Goal: Information Seeking & Learning: Learn about a topic

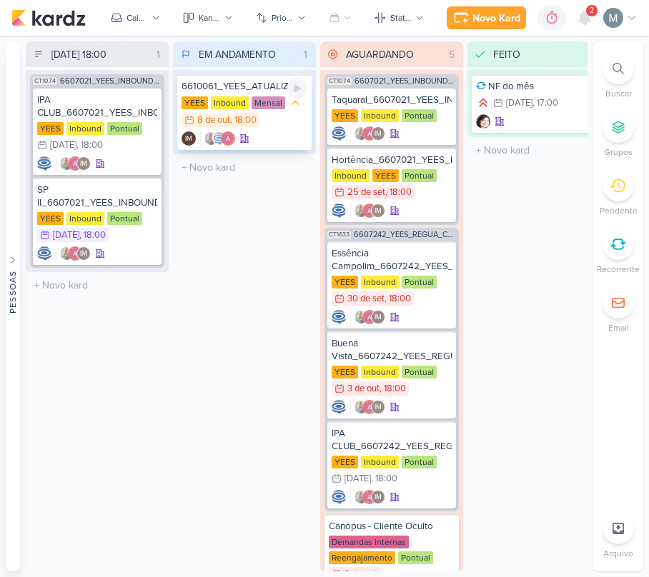
click at [299, 113] on div "YEES Inbound Mensal 8/10 [DATE] 18:00" at bounding box center [244, 112] width 126 height 33
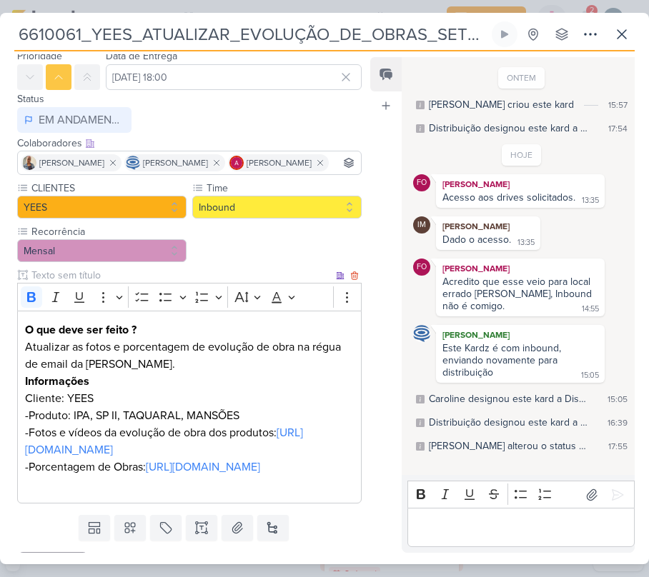
scroll to position [153, 0]
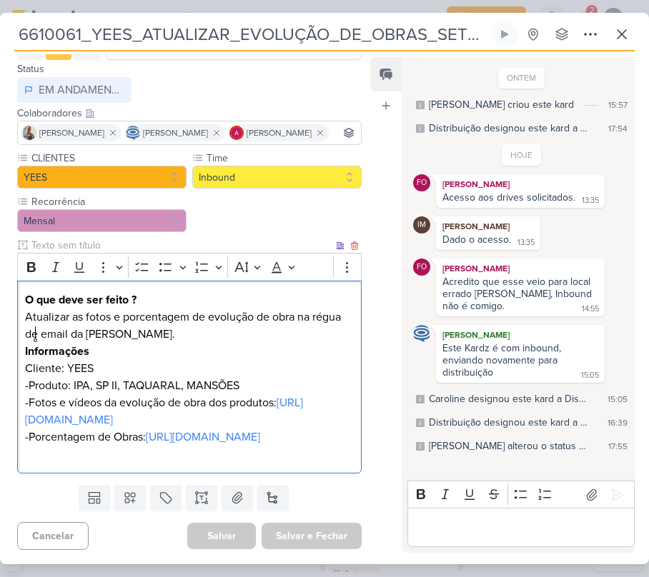
drag, startPoint x: 109, startPoint y: 369, endPoint x: 33, endPoint y: 330, distance: 85.6
click at [33, 377] on p "-Produto: IPA, SP II, TAQUARAL, MANSÕES" at bounding box center [189, 385] width 329 height 17
click at [229, 343] on p "Informações" at bounding box center [189, 351] width 329 height 17
click at [146, 430] on link "[URL][DOMAIN_NAME]" at bounding box center [203, 437] width 114 height 14
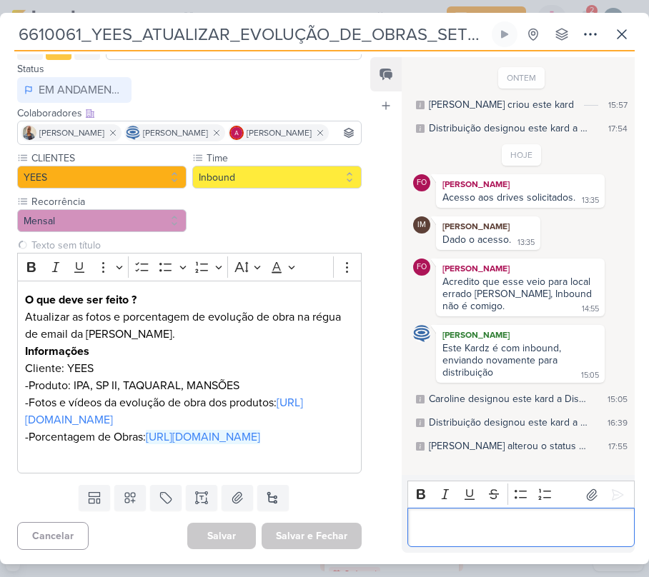
click at [569, 534] on p "Editor editing area: main" at bounding box center [520, 527] width 212 height 17
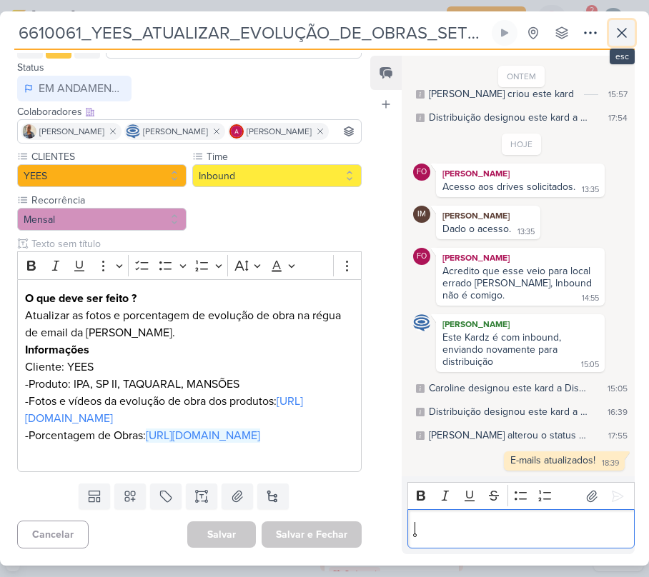
click at [624, 33] on icon at bounding box center [621, 32] width 17 height 17
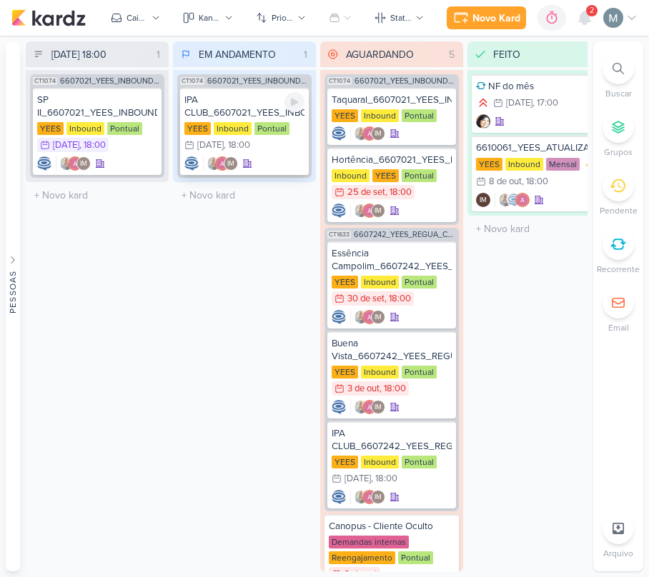
click at [204, 90] on div "IPA CLUB_6607021_YEES_INBOUND_NOVA_PROPOSTA_RÉGUA_NOVOS_LEADS [GEOGRAPHIC_DATA]…" at bounding box center [244, 131] width 129 height 87
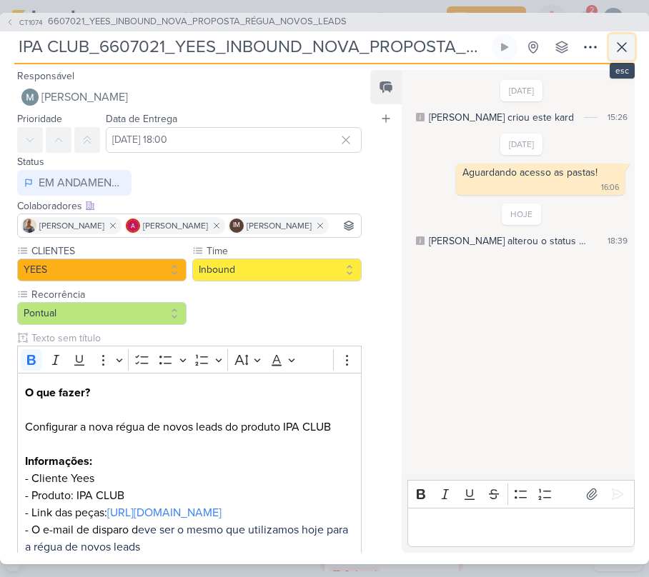
click at [632, 57] on button at bounding box center [622, 47] width 26 height 26
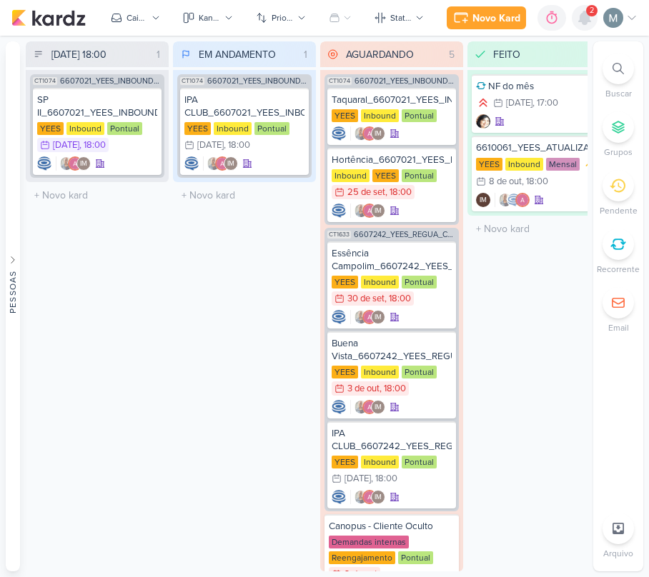
click at [577, 21] on icon at bounding box center [584, 17] width 17 height 17
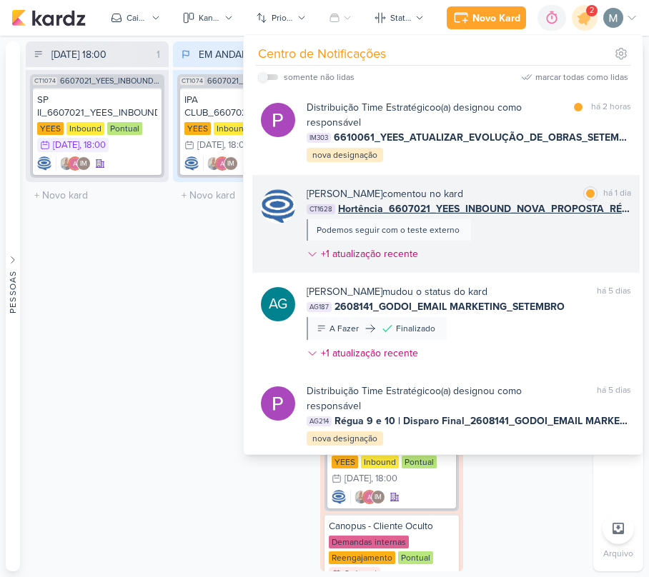
click at [401, 219] on div "Podemos seguir com o teste externo" at bounding box center [388, 229] width 164 height 21
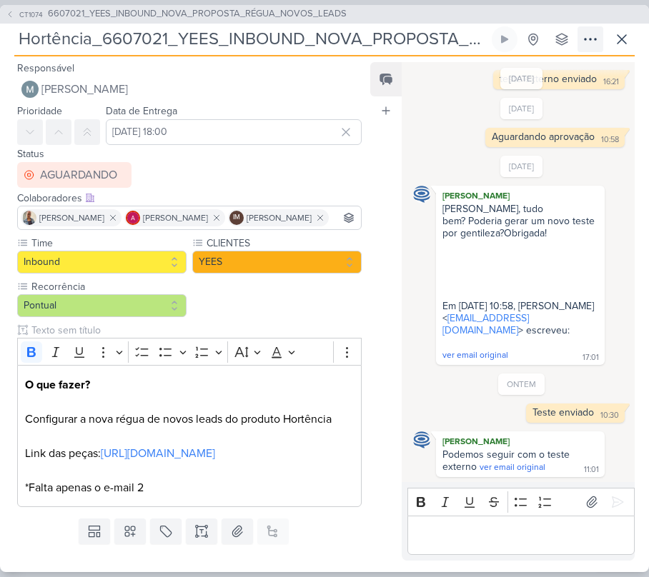
scroll to position [0, 166]
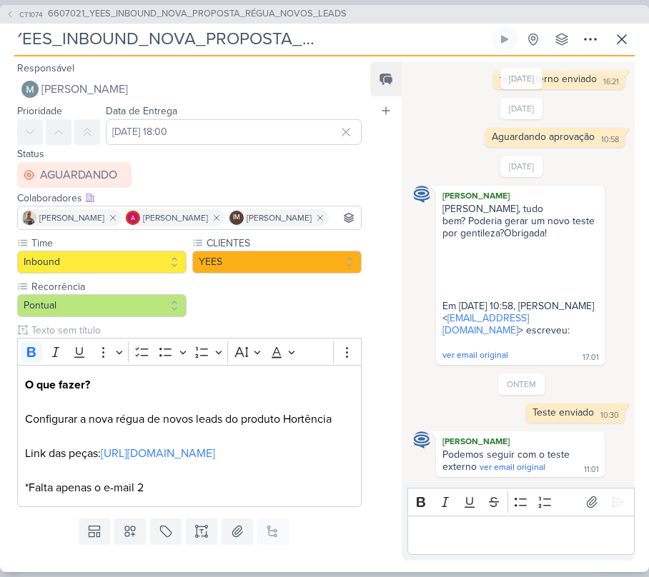
drag, startPoint x: 292, startPoint y: 26, endPoint x: 653, endPoint y: 39, distance: 361.0
click at [648, 39] on html "1.107.0 [GEOGRAPHIC_DATA] Ctrl + k 0h0m Sessão desligada... Hoje 0h0m Semana 0h…" at bounding box center [324, 288] width 649 height 577
click at [358, 21] on div "CT1074 6607021_YEES_INBOUND_NOVA_PROPOSTA_RÉGUA_NOVOS_LEADS" at bounding box center [324, 14] width 649 height 19
click at [470, 543] on p "Editor editing area: main" at bounding box center [520, 535] width 212 height 17
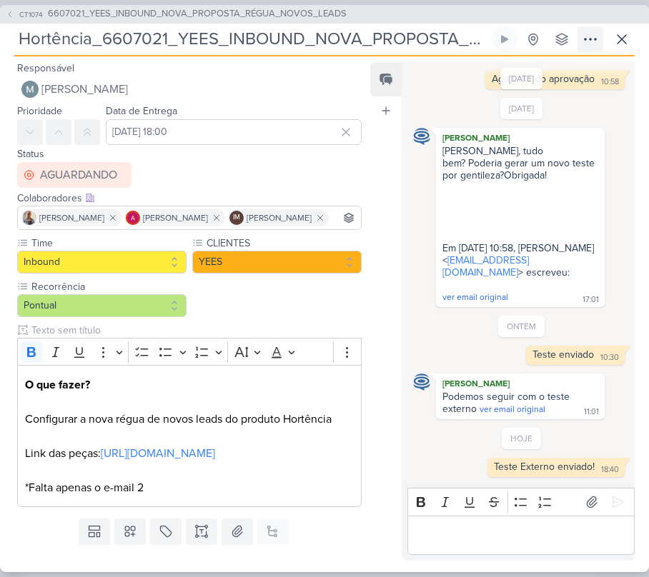
scroll to position [0, 166]
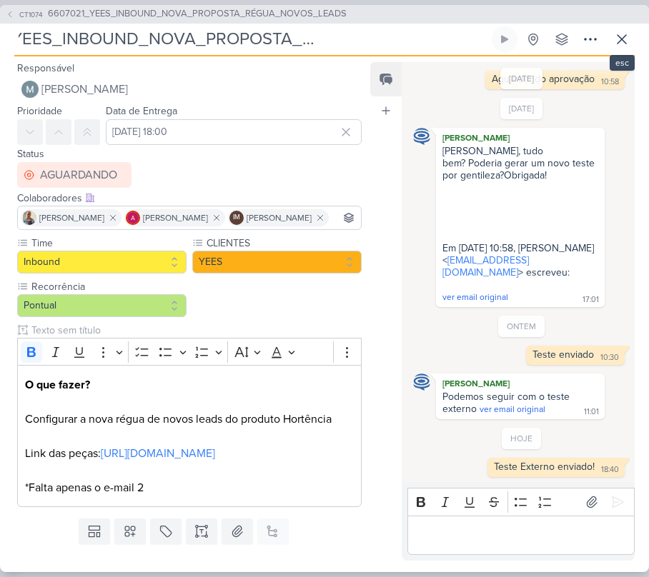
drag, startPoint x: 352, startPoint y: 44, endPoint x: 752, endPoint y: 47, distance: 400.1
click at [648, 47] on html "1.107.0 [GEOGRAPHIC_DATA] Ctrl + k 0h0m Sessão desligada... Hoje 0h0m Semana 0h…" at bounding box center [324, 288] width 649 height 577
click at [401, 40] on input "Hortência_6607021_YEES_INBOUND_NOVA_PROPOSTA_RÉGUA_NOVOS_LEADS" at bounding box center [251, 39] width 474 height 26
click at [321, 29] on input "Hortência_6607021_YEES_INBOUND_NOVA_PROPOSTA_RÉGUA_NOVOS_LEADS" at bounding box center [251, 39] width 474 height 26
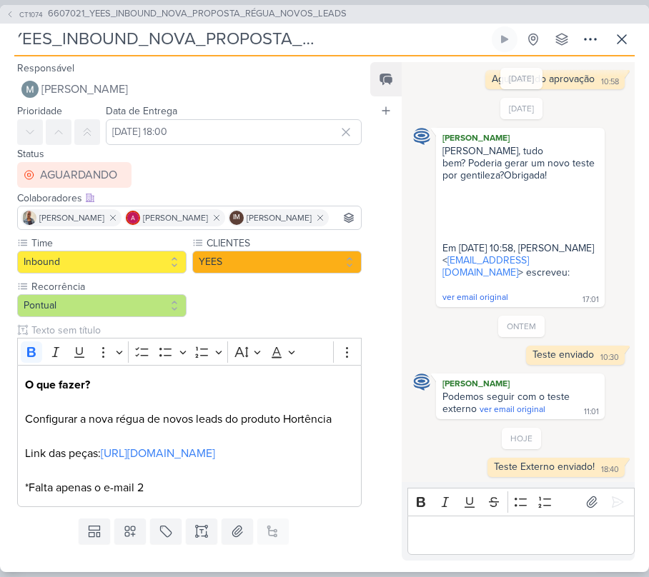
scroll to position [0, 0]
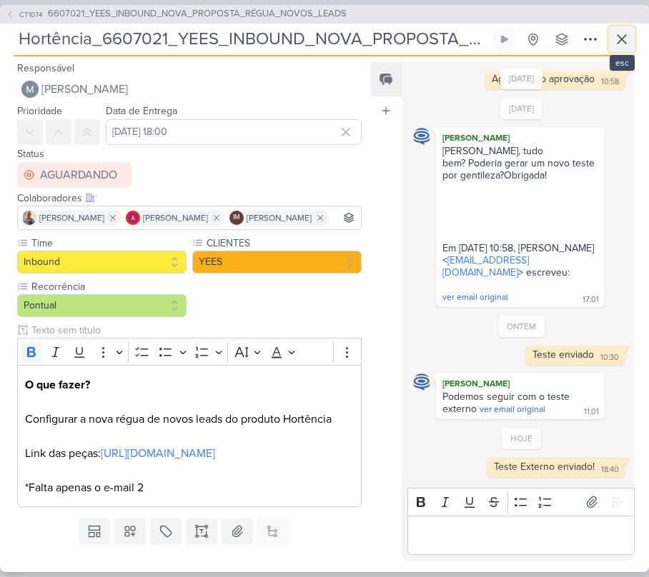
click at [621, 40] on icon at bounding box center [621, 39] width 9 height 9
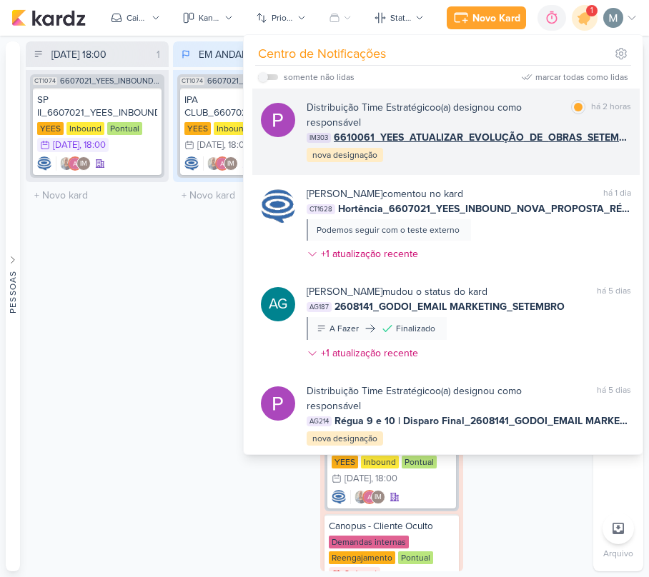
click at [563, 116] on div "Distribuição Time Estratégico o(a) designou como responsável marcar como lida h…" at bounding box center [468, 115] width 324 height 30
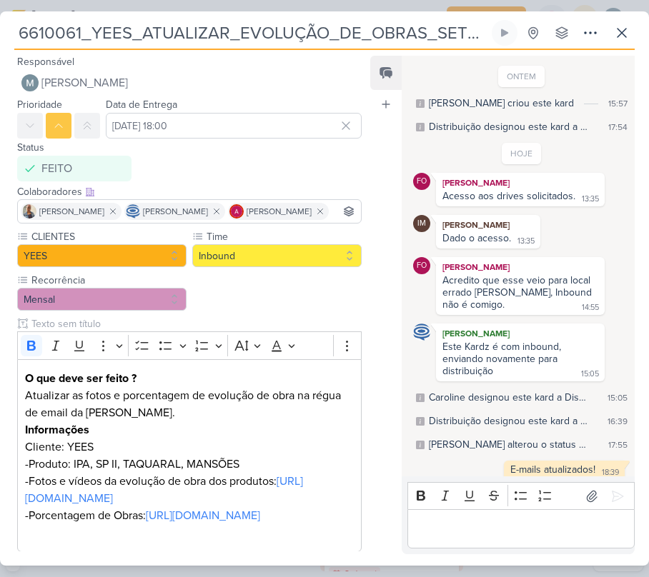
scroll to position [49, 0]
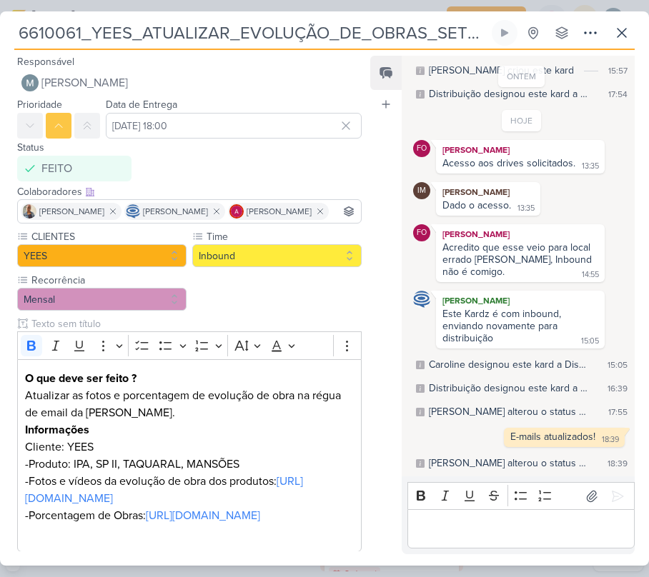
click at [624, 50] on div "Responsável [PERSON_NAME] Nenhum contato encontrado create new contact Novo Con…" at bounding box center [324, 308] width 649 height 516
click at [619, 32] on icon at bounding box center [621, 32] width 17 height 17
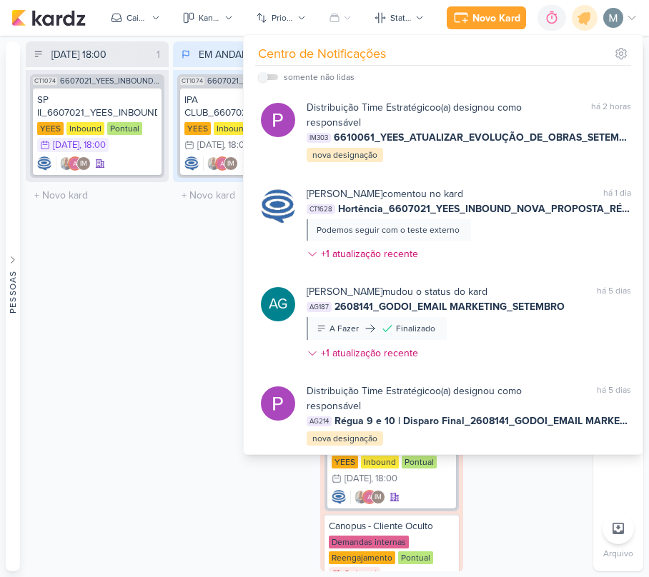
drag, startPoint x: 100, startPoint y: 369, endPoint x: 61, endPoint y: 376, distance: 39.8
click at [100, 370] on div "[DATE] 18:00 1 Mover Para Esquerda Mover Para Direita [GEOGRAPHIC_DATA] CT1074 …" at bounding box center [97, 306] width 143 height 530
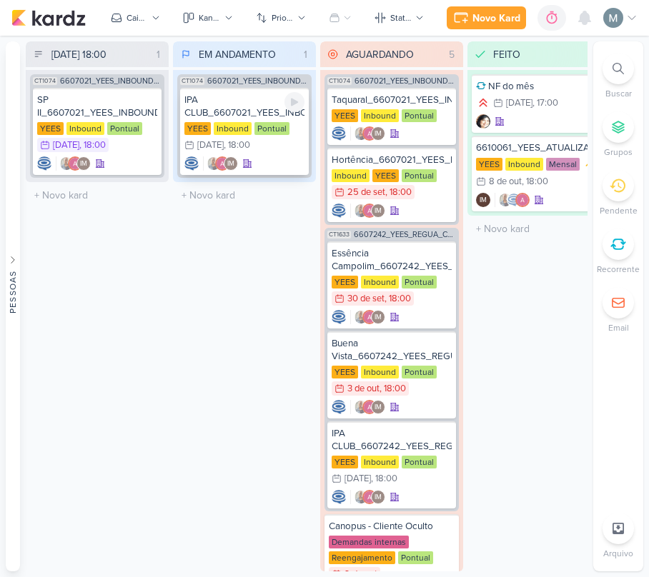
click at [235, 111] on div "IPA CLUB_6607021_YEES_INBOUND_NOVA_PROPOSTA_RÉGUA_NOVOS_LEADS" at bounding box center [244, 107] width 120 height 26
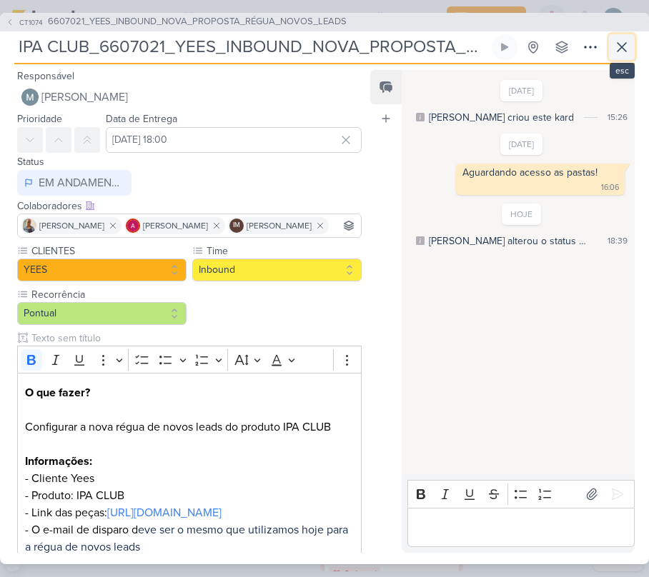
click at [616, 54] on icon at bounding box center [621, 47] width 17 height 17
